Goal: Learn about a topic

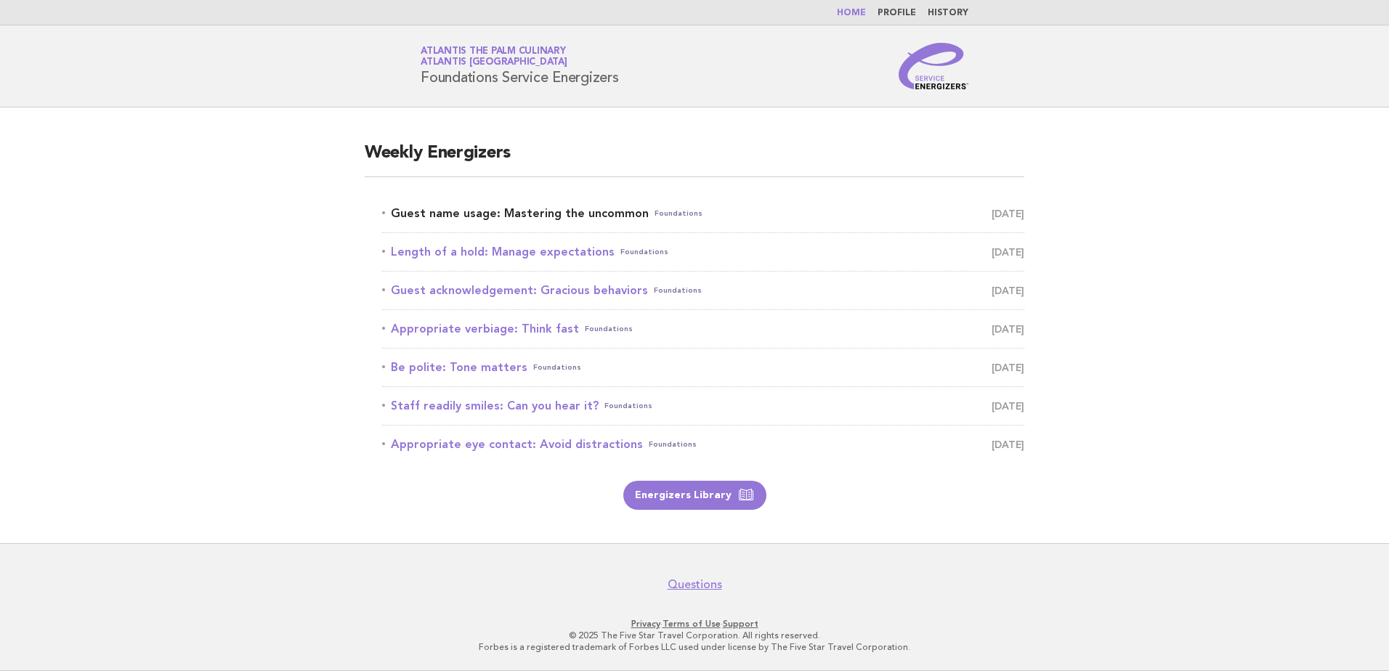
click at [443, 209] on link "Guest name usage: Mastering the uncommon Foundations [DATE]" at bounding box center [703, 213] width 642 height 20
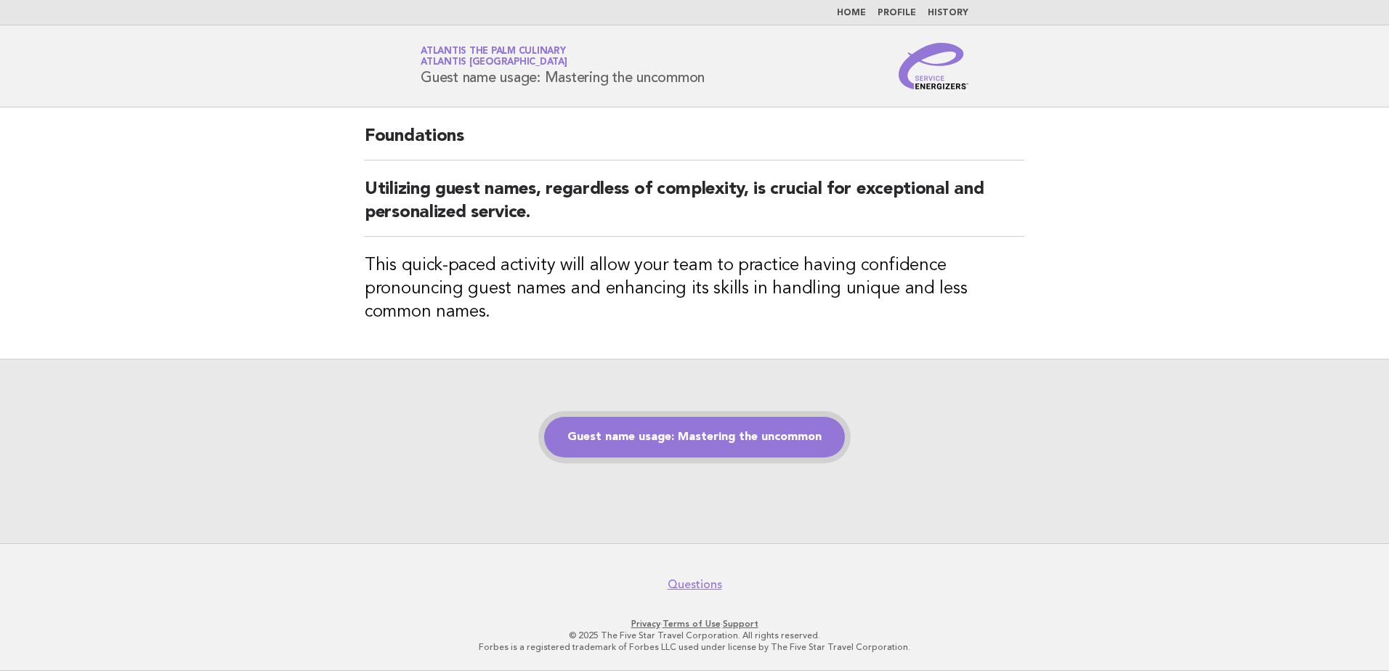
click at [744, 436] on link "Guest name usage: Mastering the uncommon" at bounding box center [694, 437] width 301 height 41
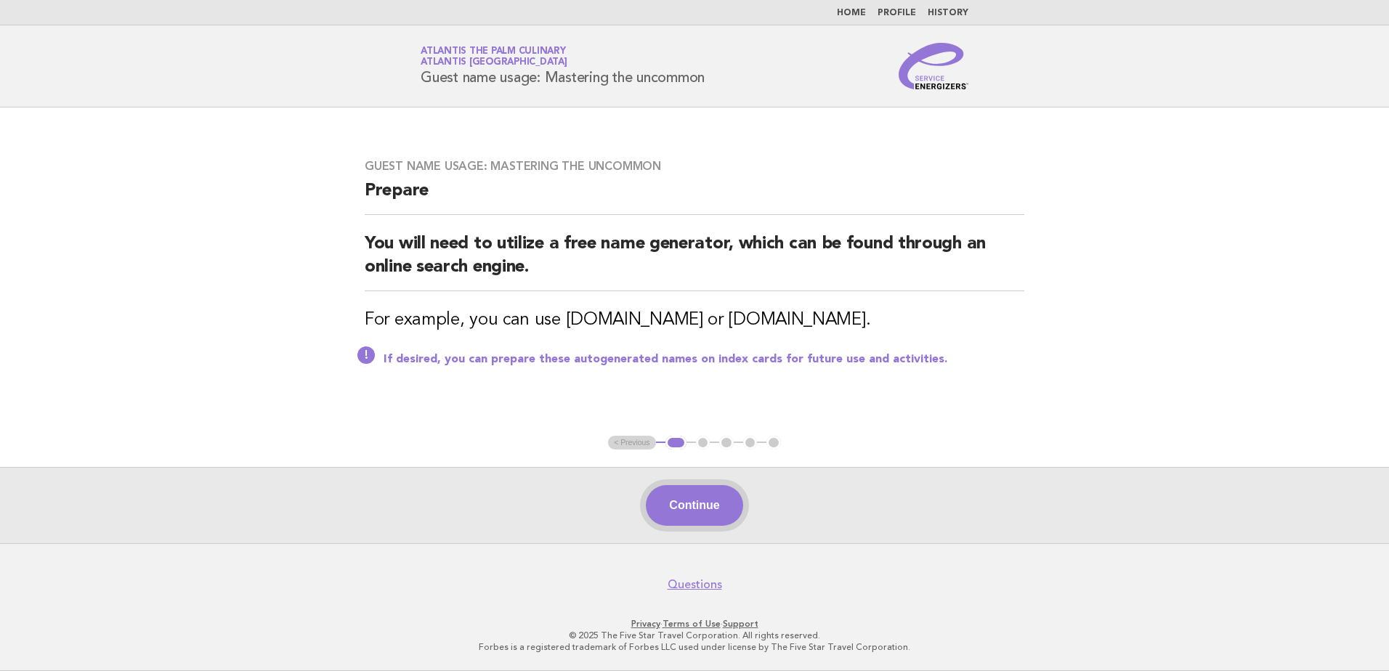
click at [711, 499] on button "Continue" at bounding box center [694, 505] width 97 height 41
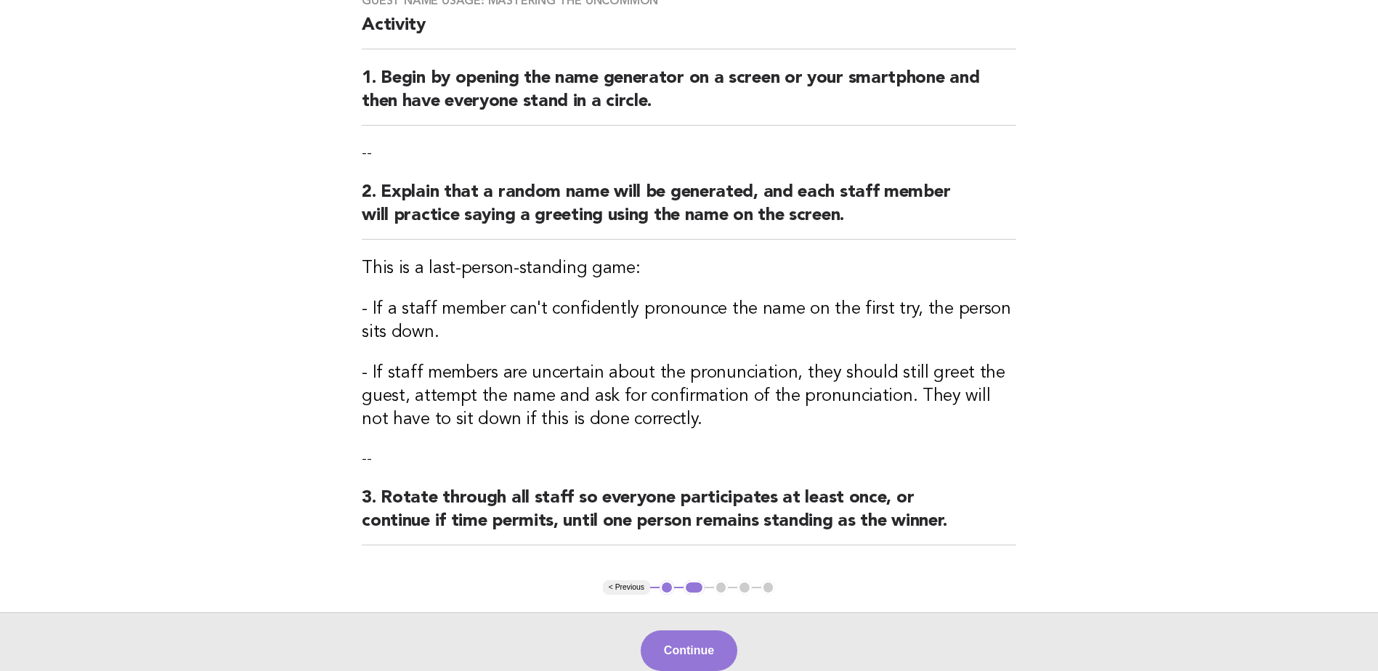
scroll to position [276, 0]
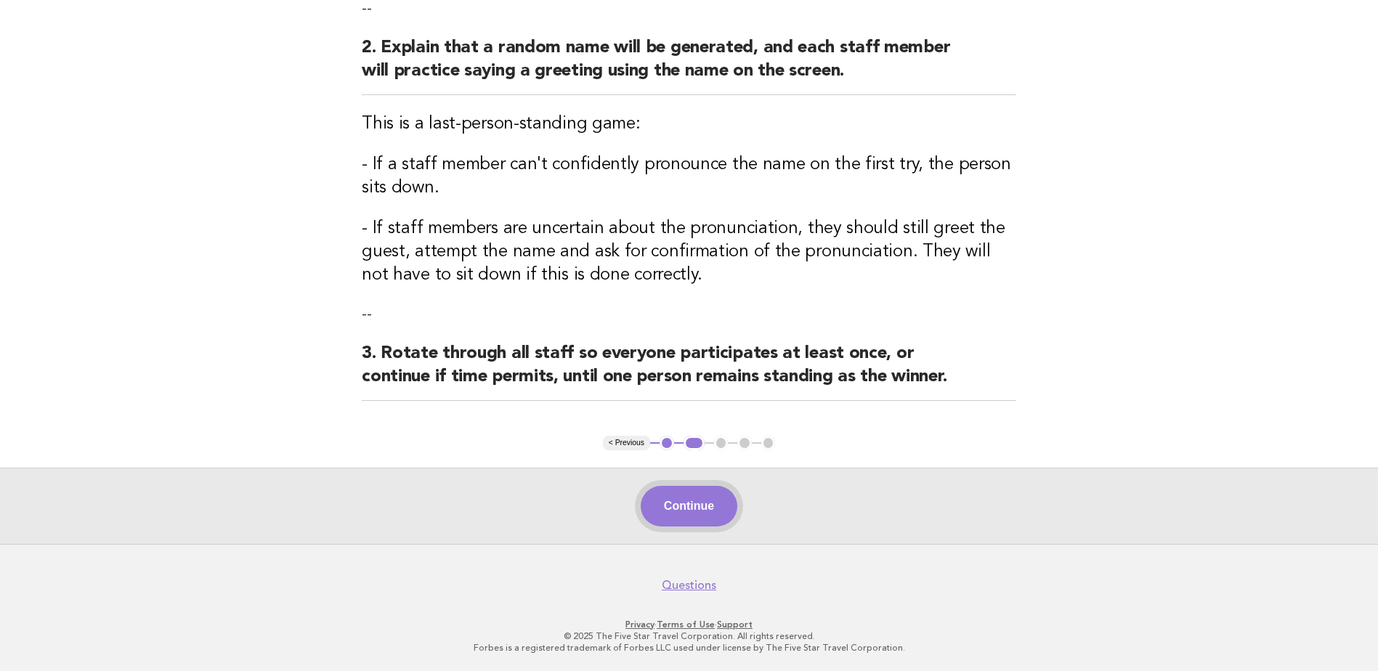
click at [676, 499] on button "Continue" at bounding box center [689, 506] width 97 height 41
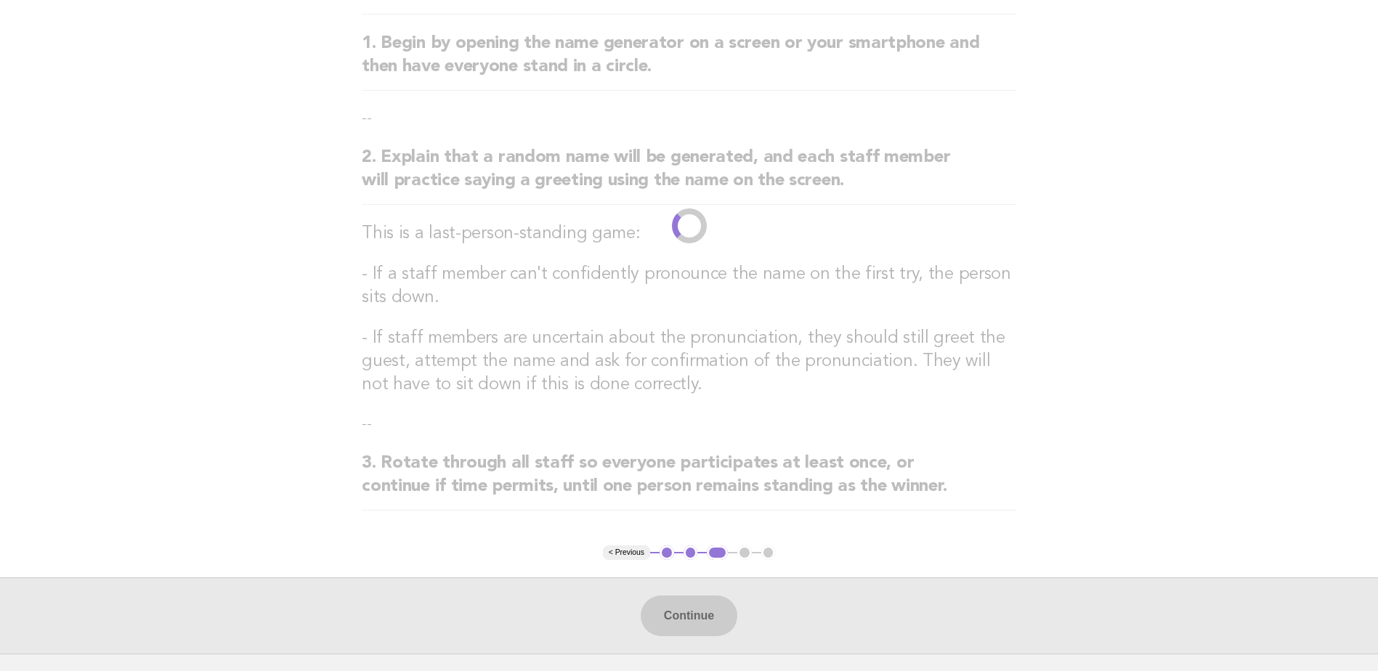
scroll to position [135, 0]
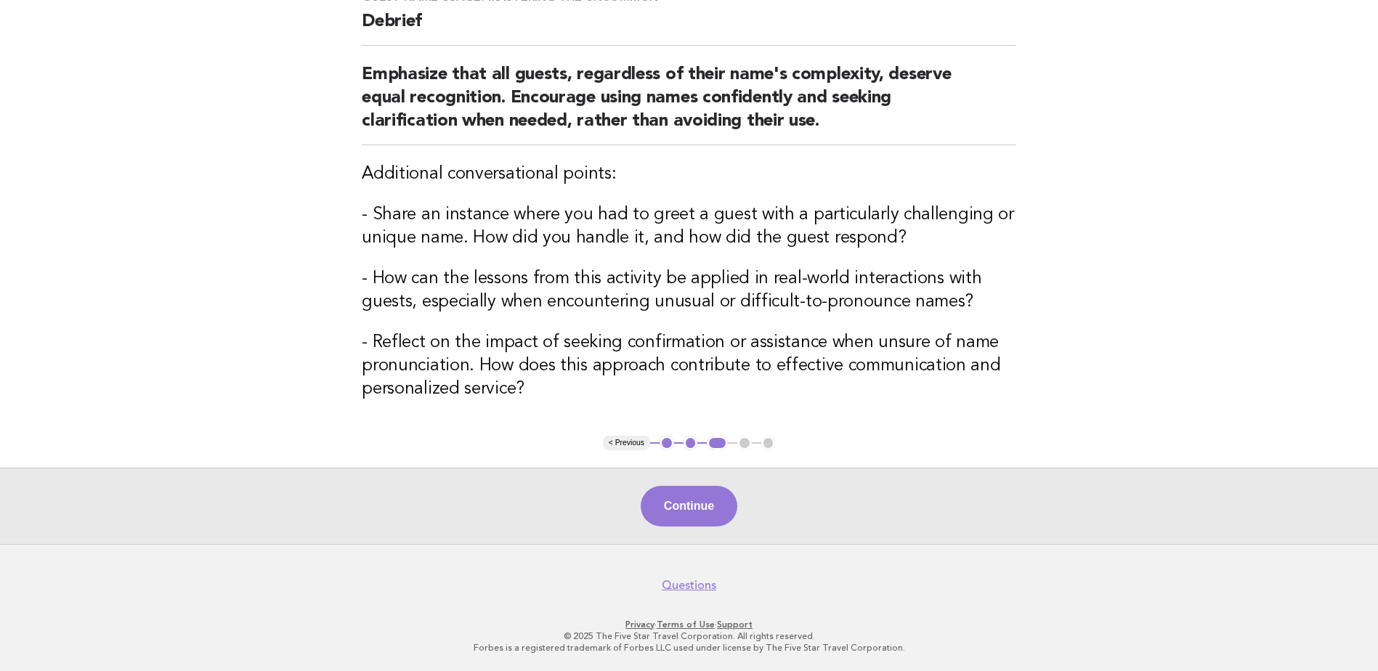
drag, startPoint x: 659, startPoint y: 471, endPoint x: 661, endPoint y: 479, distance: 7.6
click at [659, 474] on div "Continue" at bounding box center [689, 506] width 1378 height 76
click at [661, 479] on div "Continue" at bounding box center [689, 506] width 1378 height 76
click at [671, 515] on button "Continue" at bounding box center [689, 506] width 97 height 41
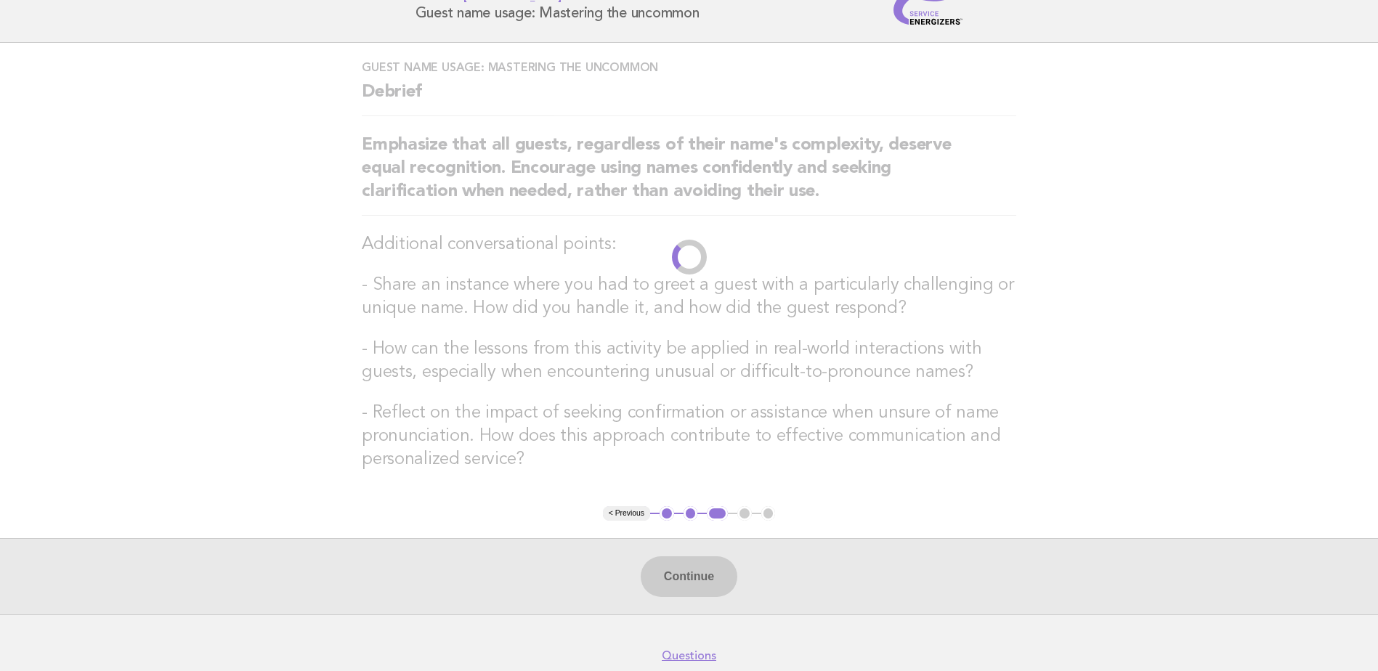
scroll to position [0, 0]
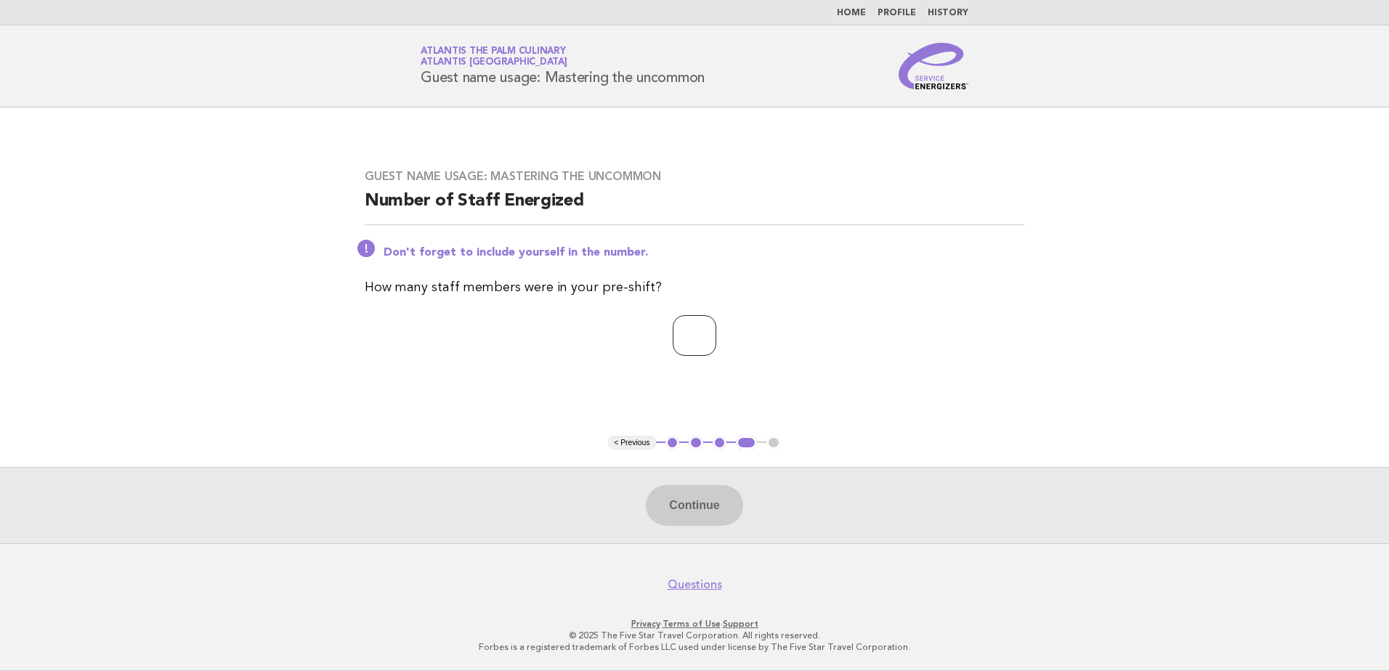
click at [703, 344] on input "number" at bounding box center [694, 335] width 44 height 41
type input "**"
click at [704, 505] on button "Continue" at bounding box center [694, 505] width 97 height 41
